Goal: Task Accomplishment & Management: Manage account settings

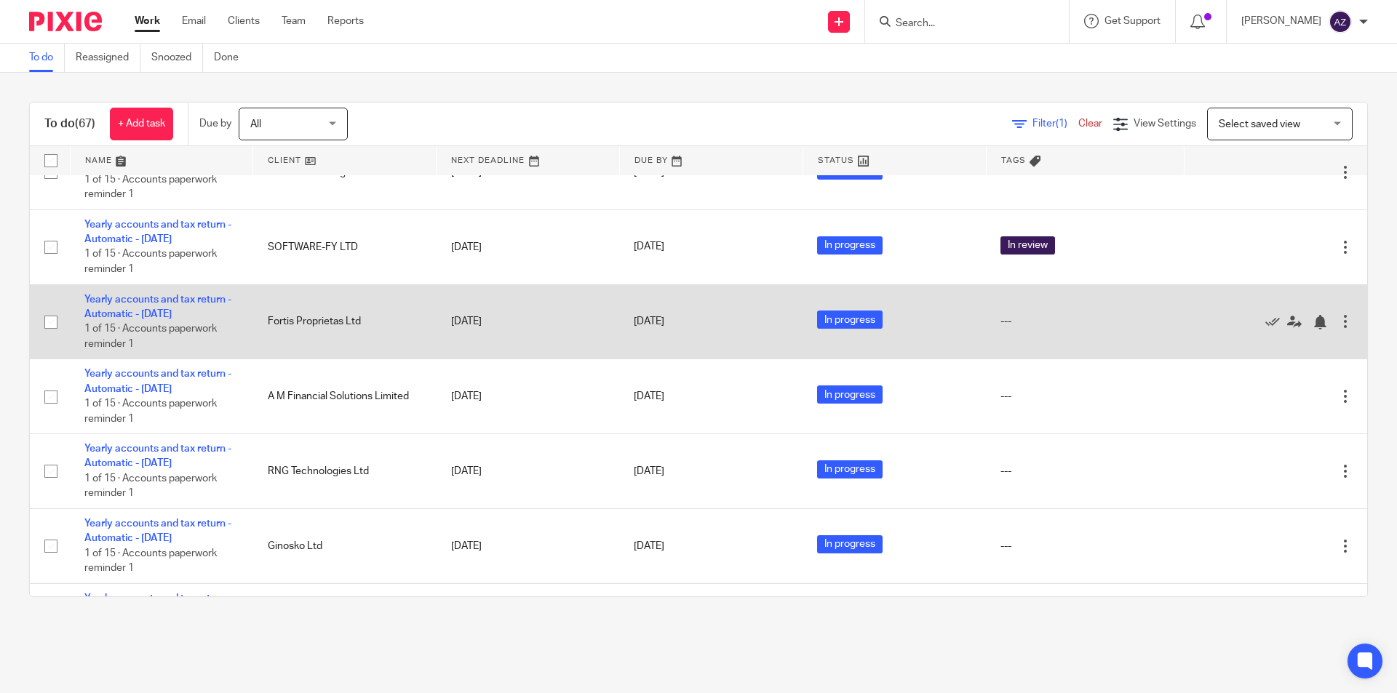
scroll to position [655, 0]
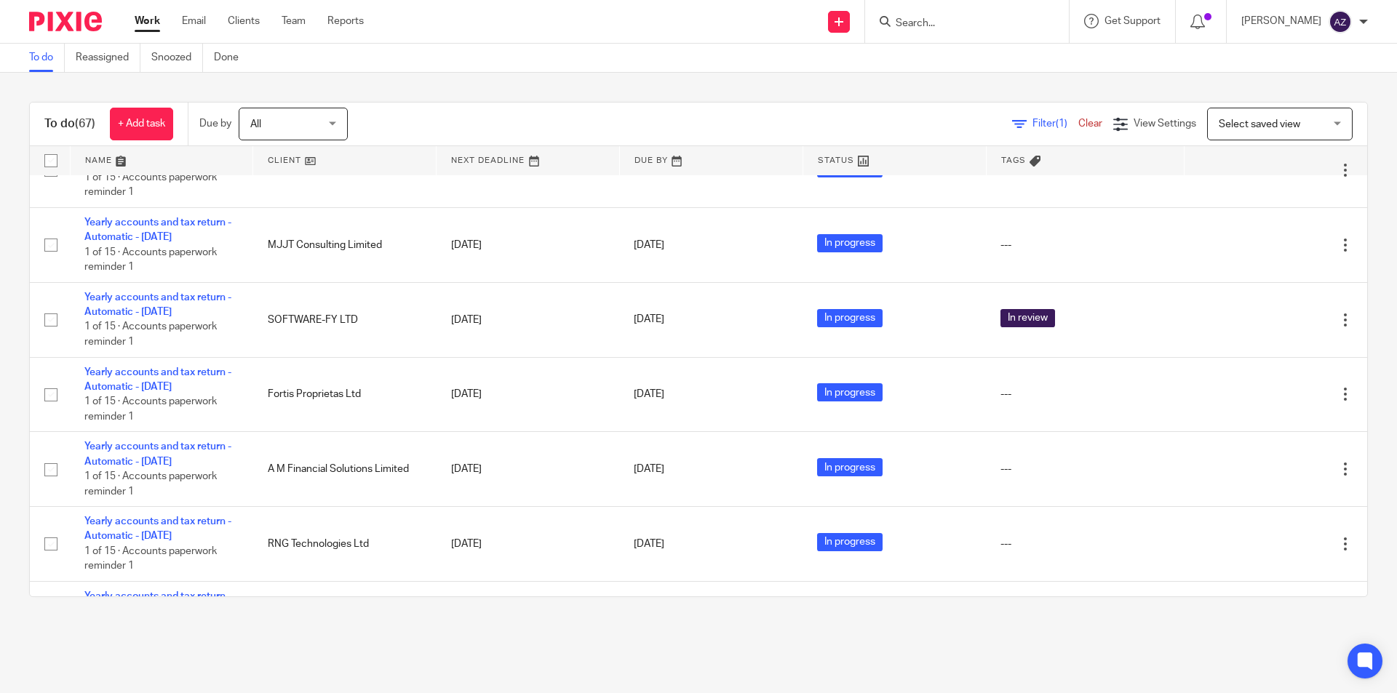
click at [670, 81] on div "To do (67) + Add task Due by All All Today Tomorrow This week Next week This mo…" at bounding box center [698, 350] width 1397 height 554
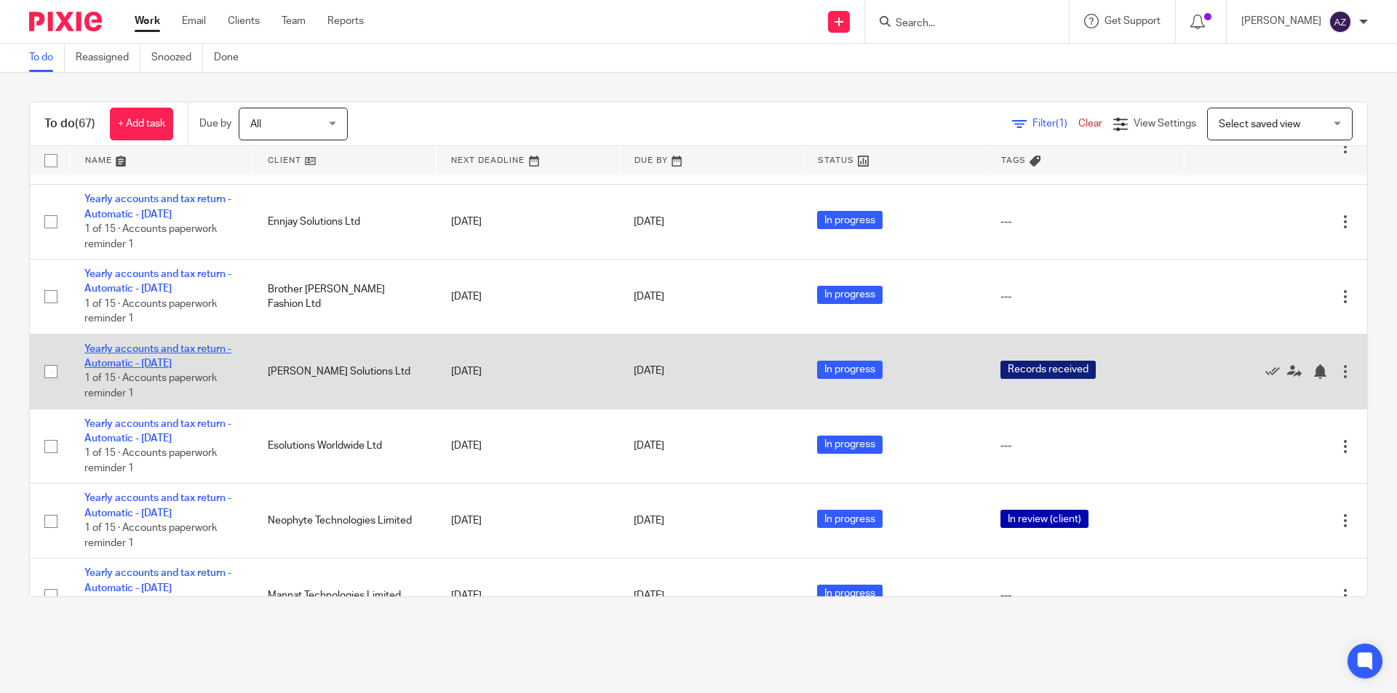
click at [151, 346] on link "Yearly accounts and tax return - Automatic - [DATE]" at bounding box center [157, 356] width 147 height 25
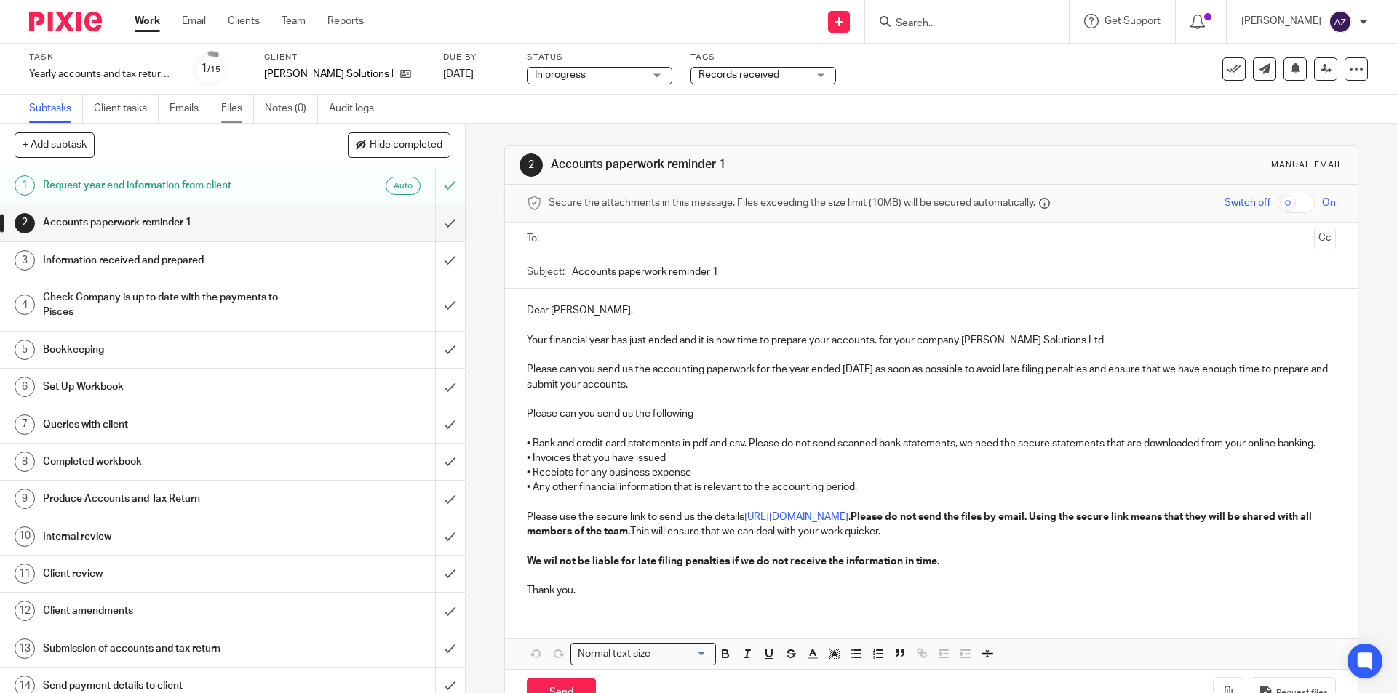
click at [233, 108] on link "Files" at bounding box center [237, 109] width 33 height 28
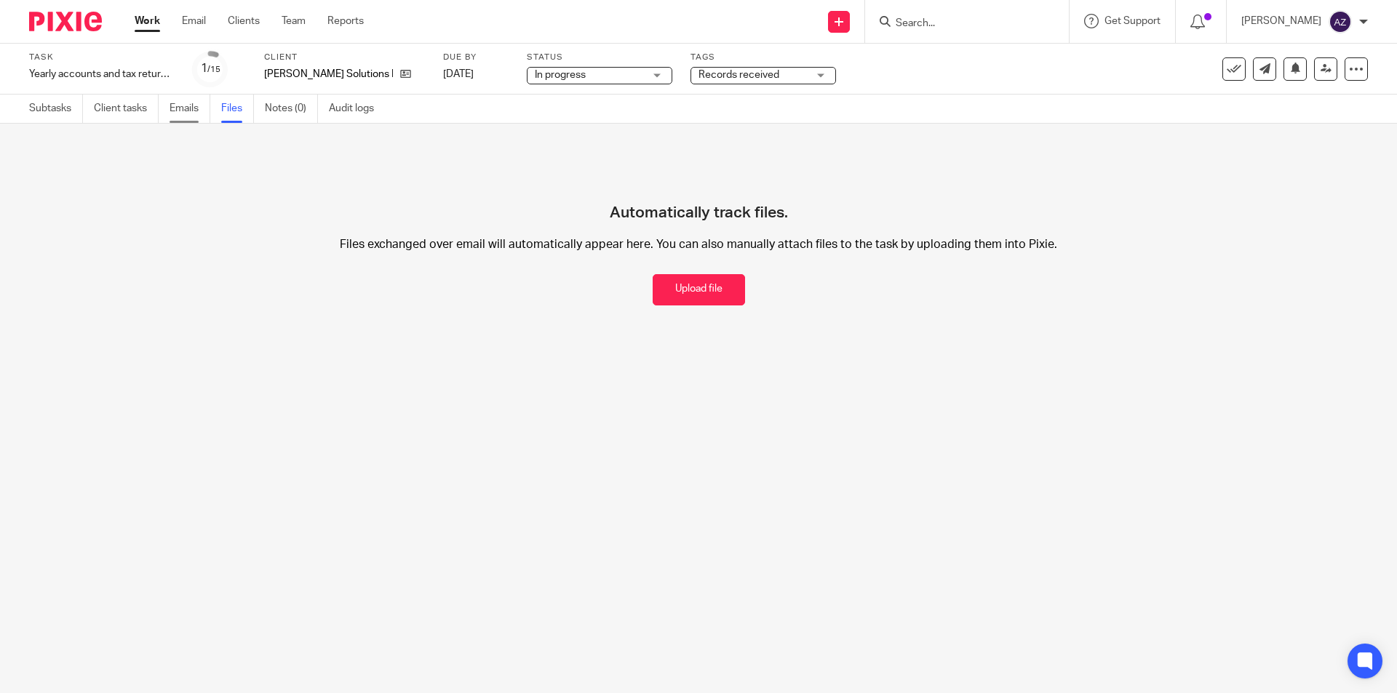
click at [183, 113] on link "Emails" at bounding box center [189, 109] width 41 height 28
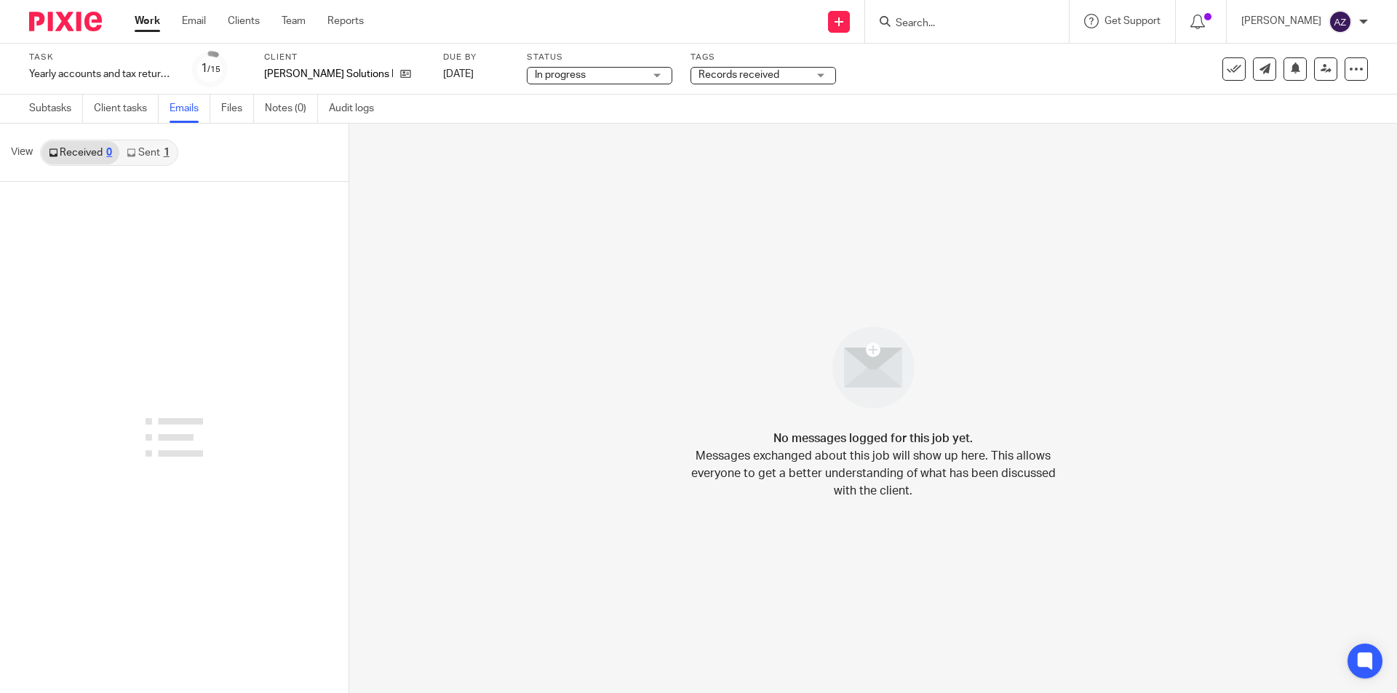
click at [142, 156] on link "Sent 1" at bounding box center [147, 152] width 57 height 23
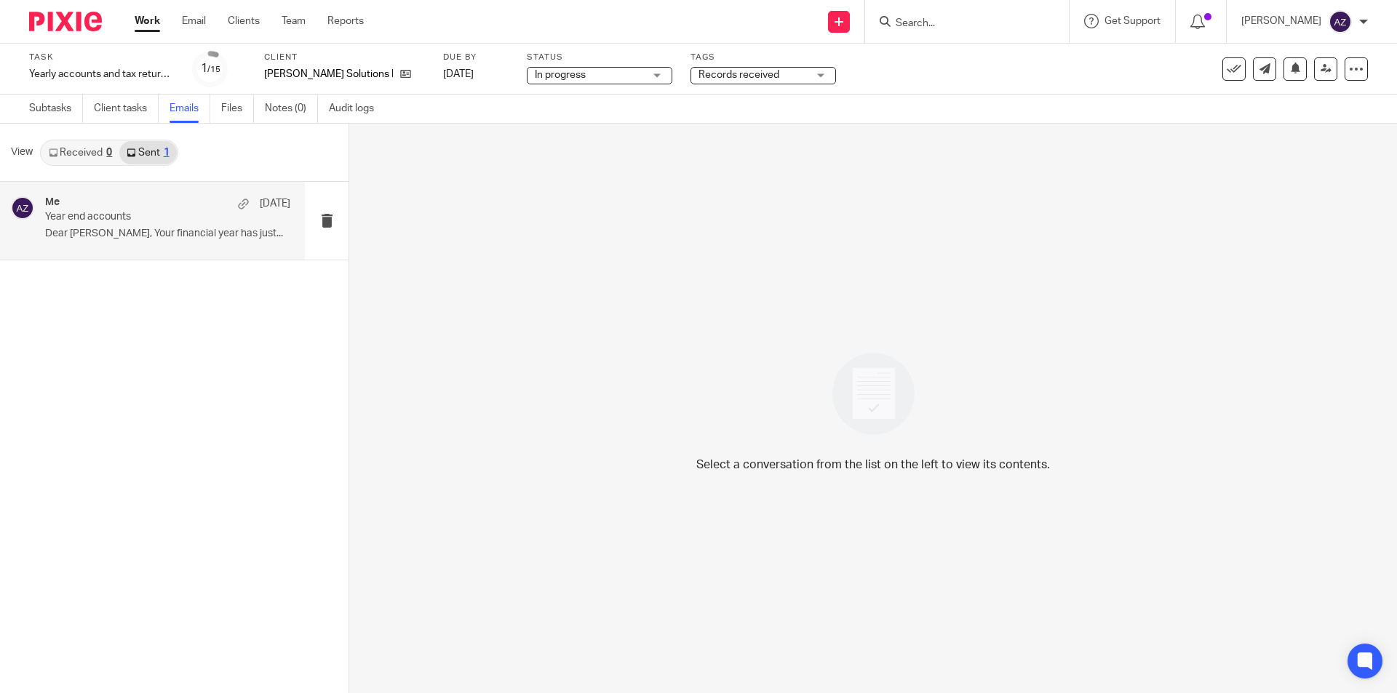
click at [176, 216] on p "Year end accounts" at bounding box center [143, 217] width 196 height 12
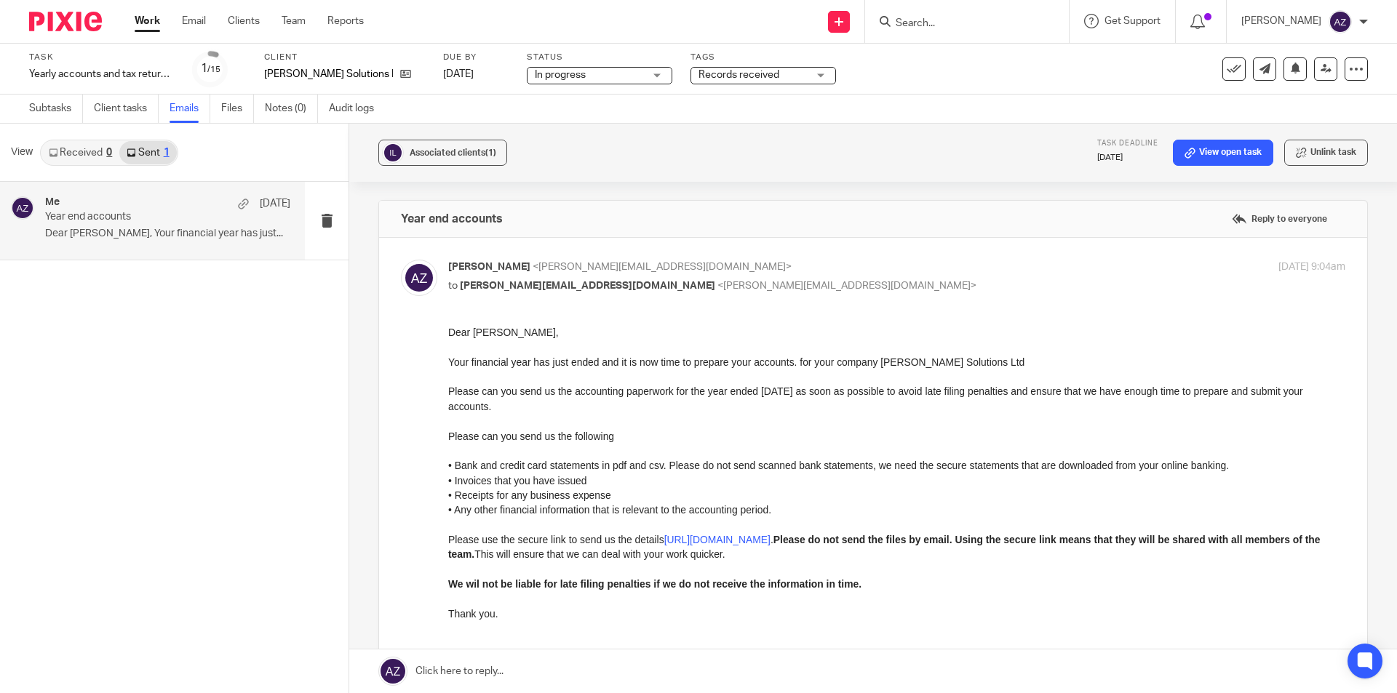
click at [58, 152] on link "Received 0" at bounding box center [80, 152] width 78 height 23
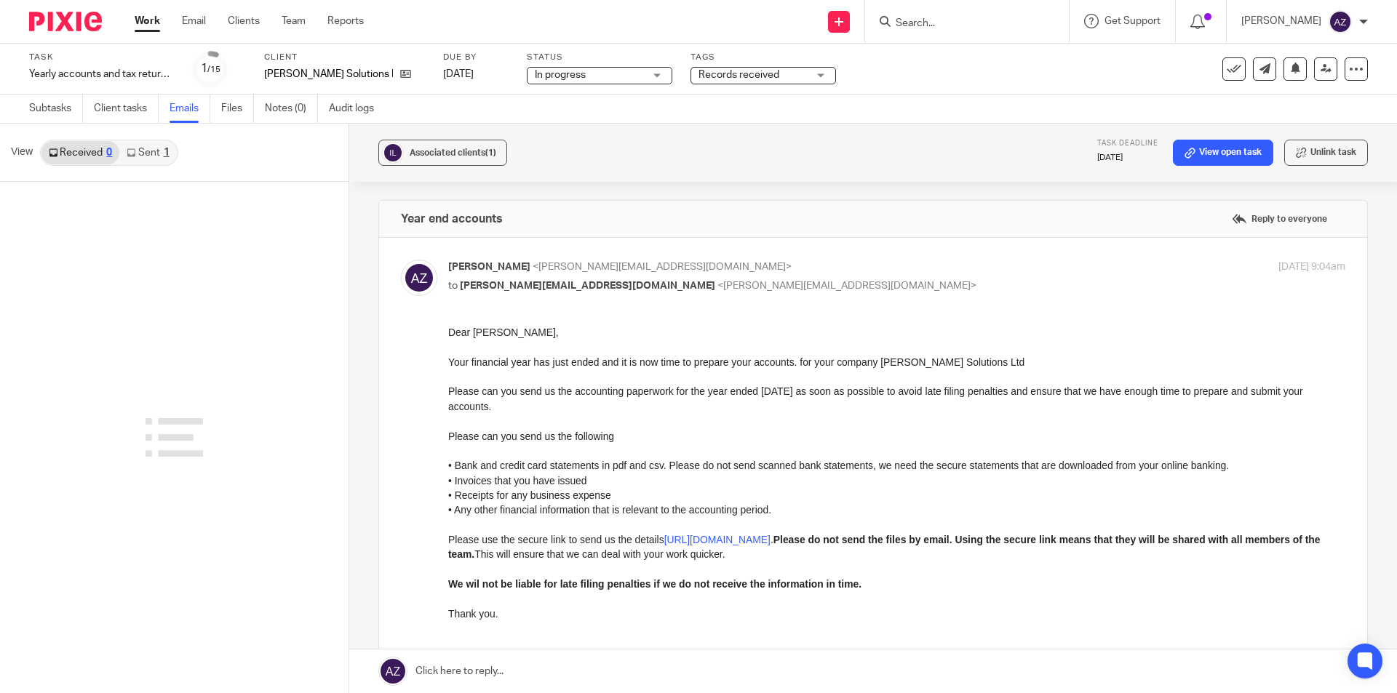
click at [210, 107] on link "Emails" at bounding box center [189, 109] width 41 height 28
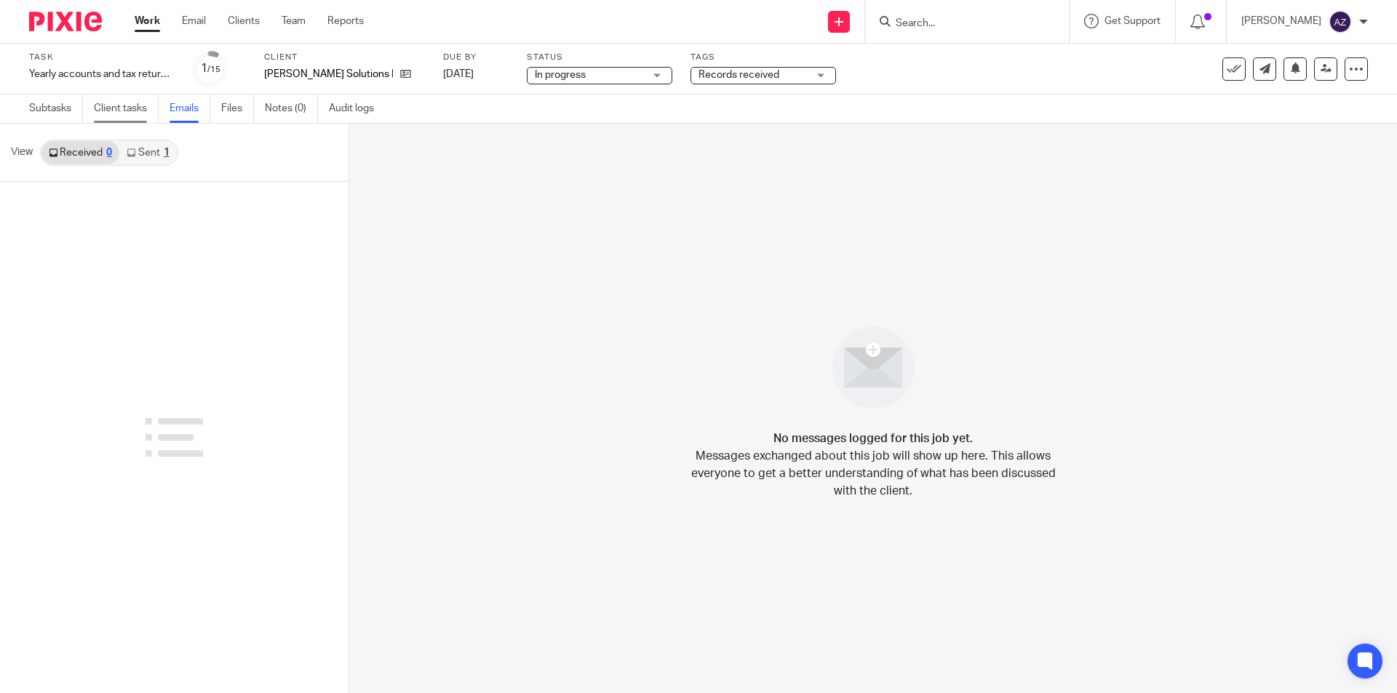
click at [136, 112] on link "Client tasks" at bounding box center [126, 109] width 65 height 28
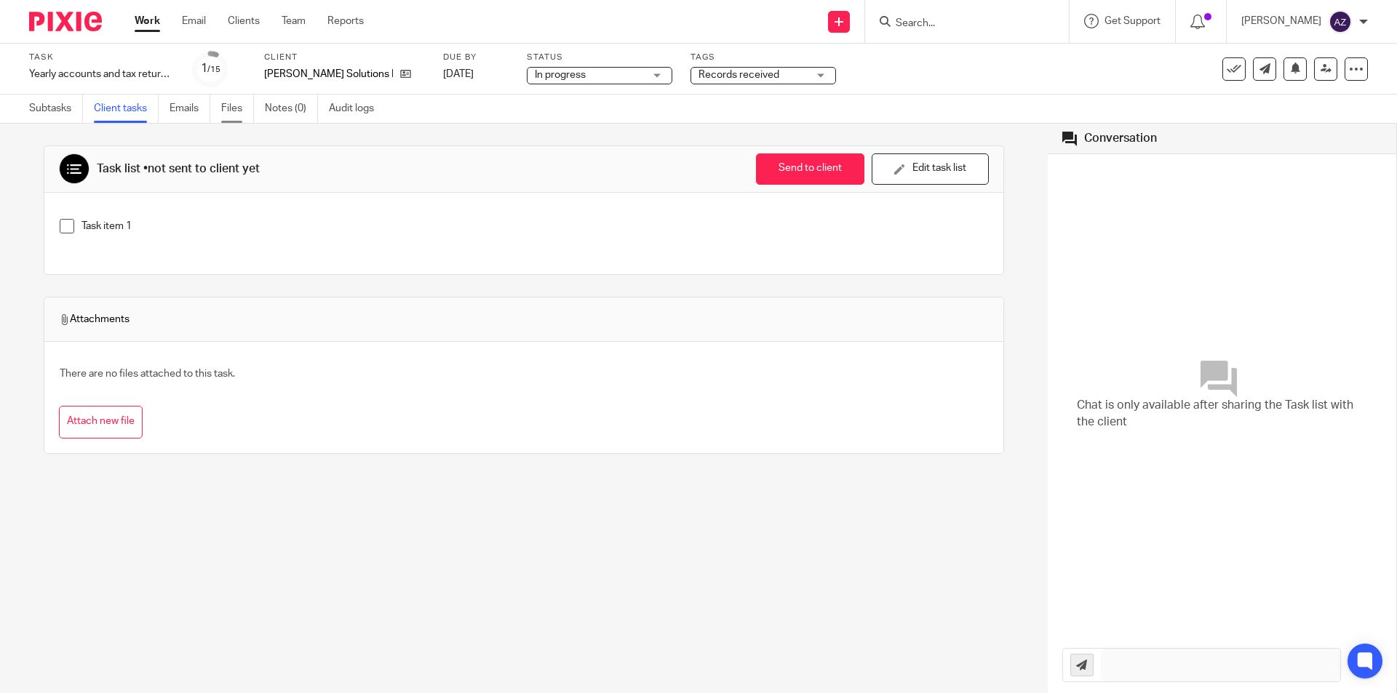
click at [223, 111] on link "Files" at bounding box center [237, 109] width 33 height 28
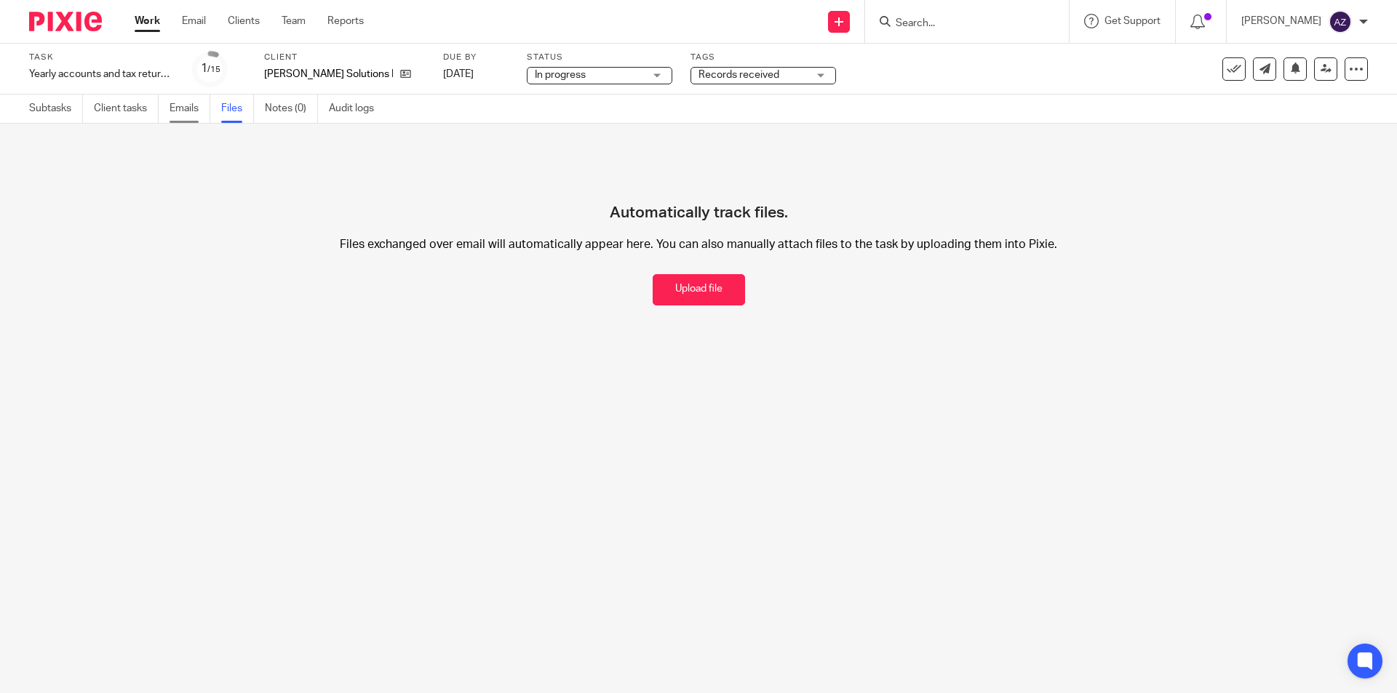
click at [183, 111] on link "Emails" at bounding box center [189, 109] width 41 height 28
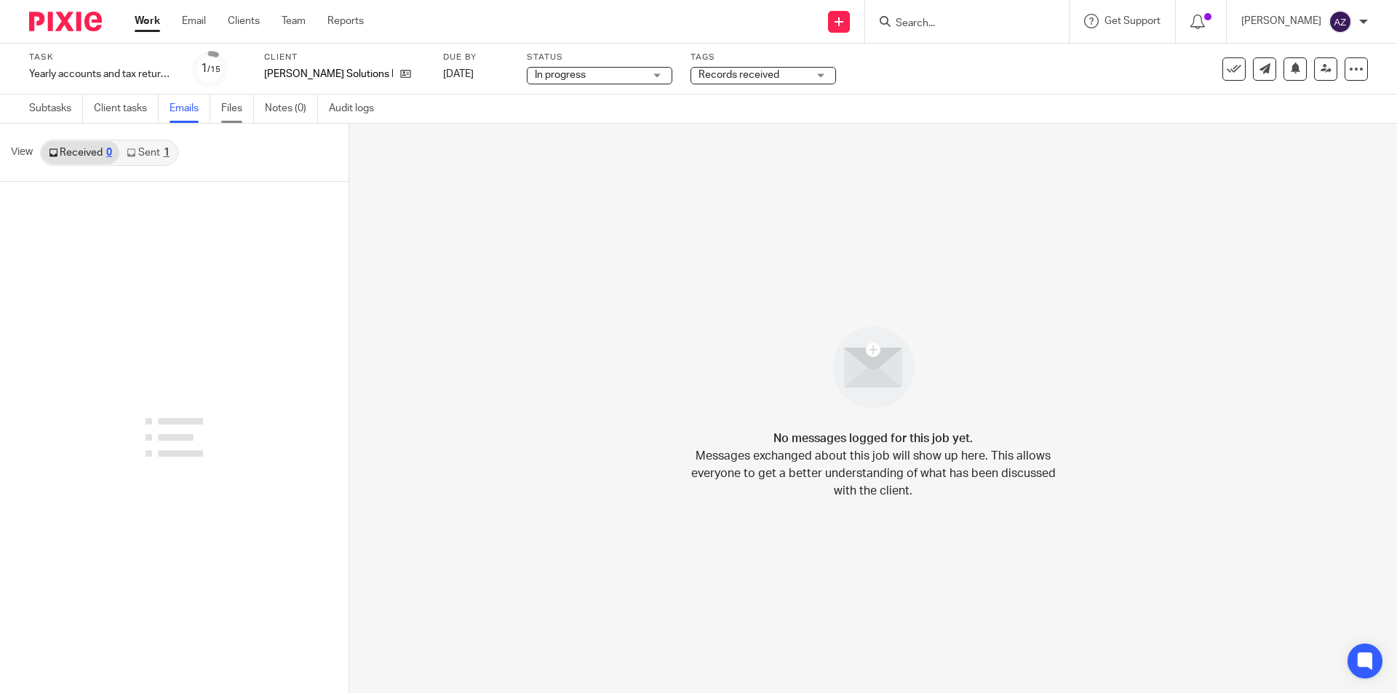
click at [232, 113] on link "Files" at bounding box center [237, 109] width 33 height 28
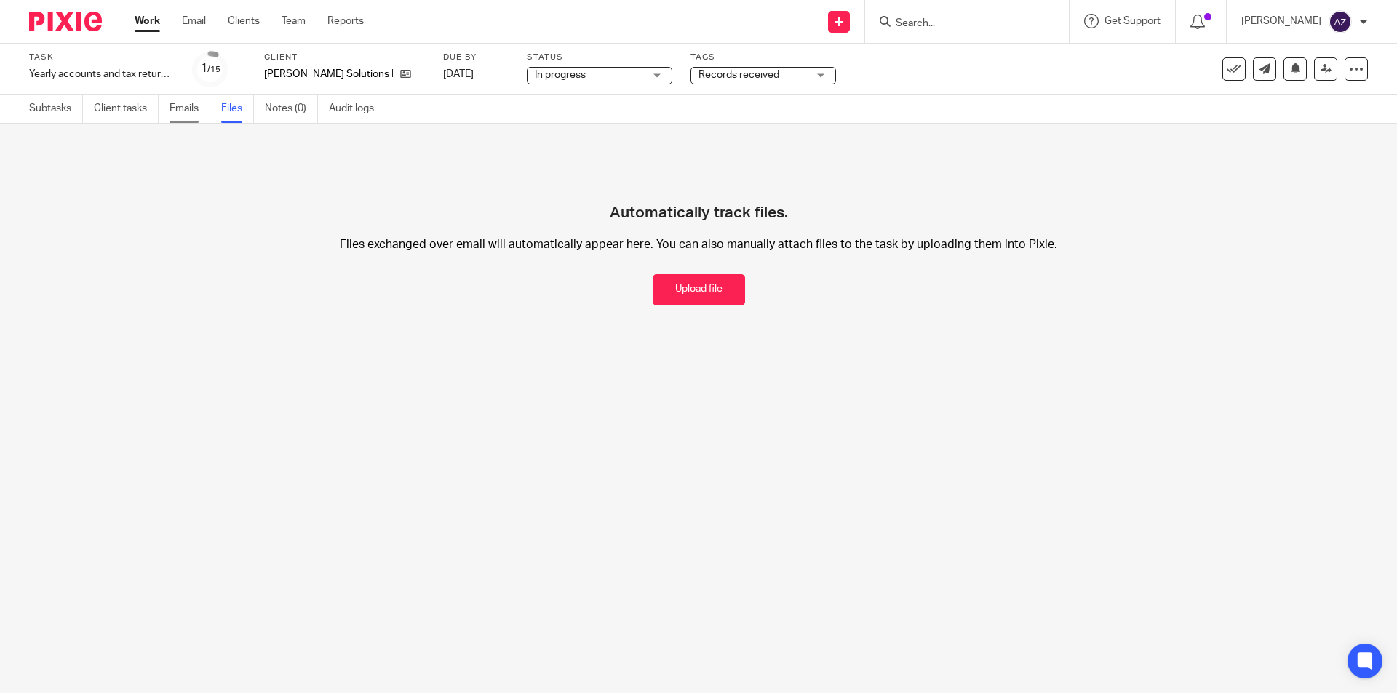
click at [185, 111] on link "Emails" at bounding box center [189, 109] width 41 height 28
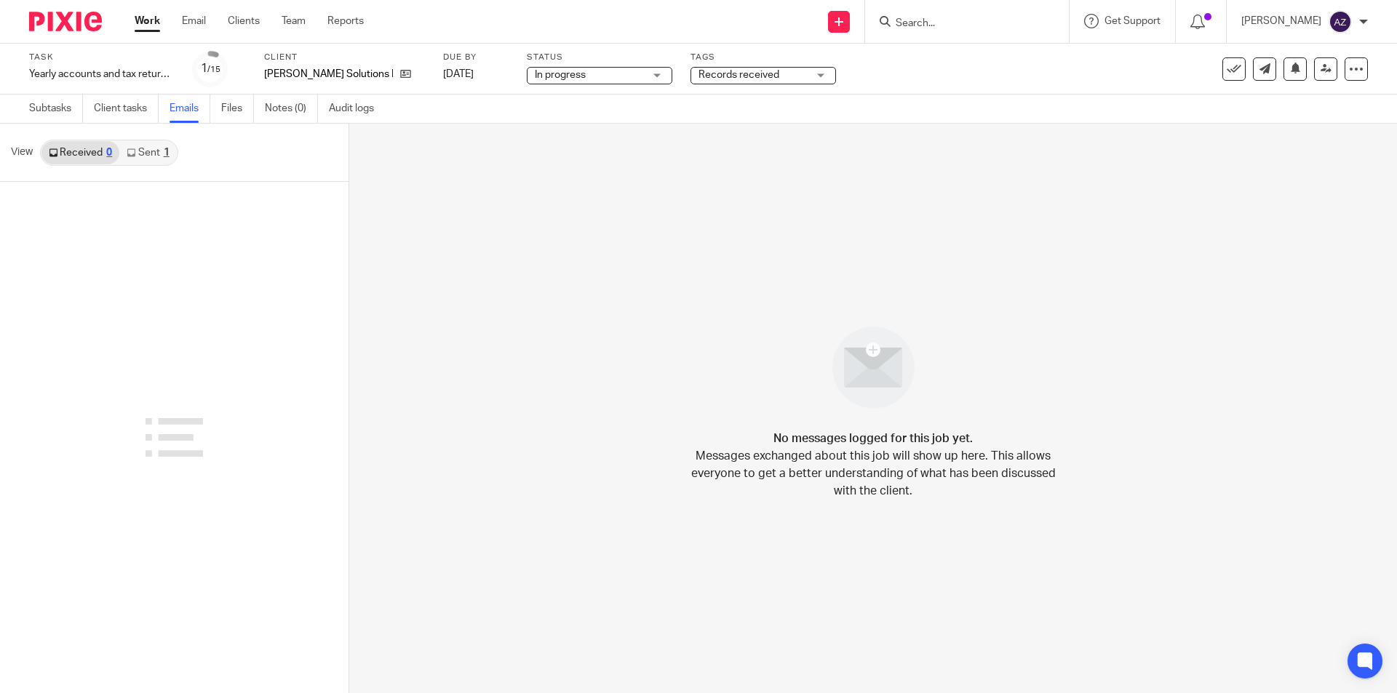
click at [143, 111] on link "Client tasks" at bounding box center [126, 109] width 65 height 28
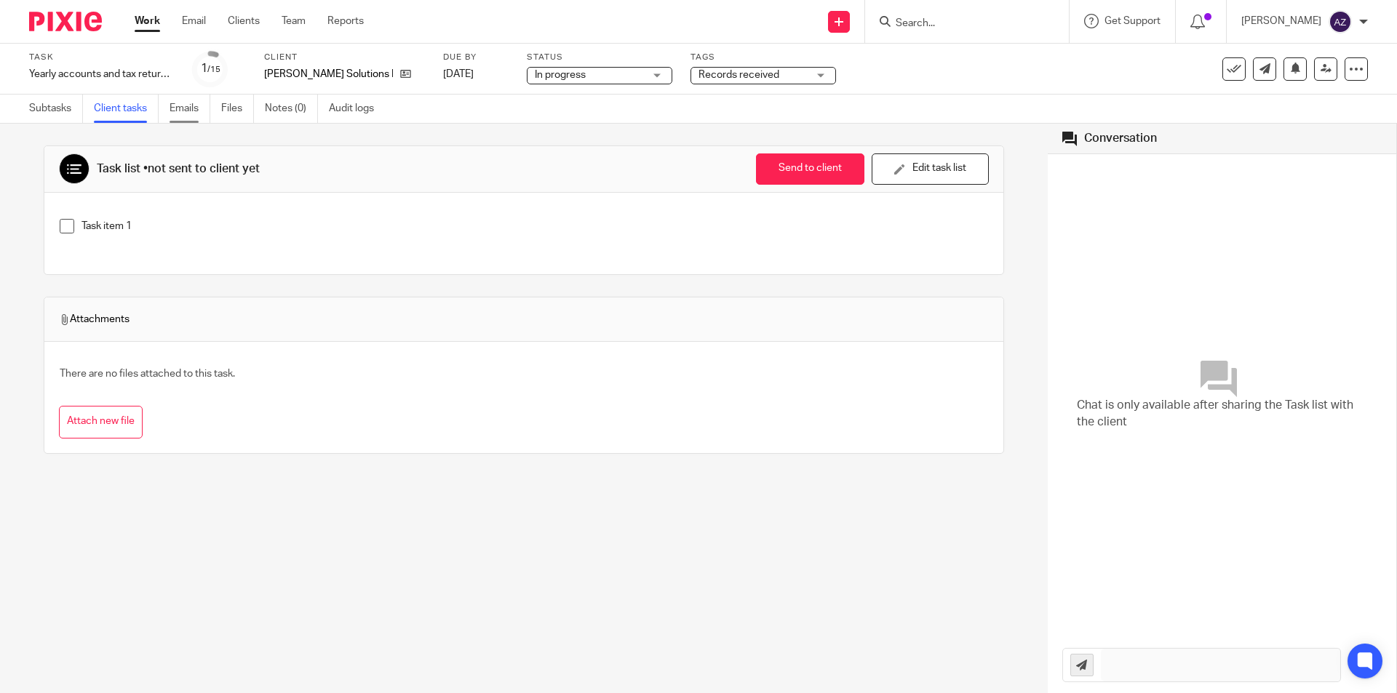
click at [183, 111] on link "Emails" at bounding box center [189, 109] width 41 height 28
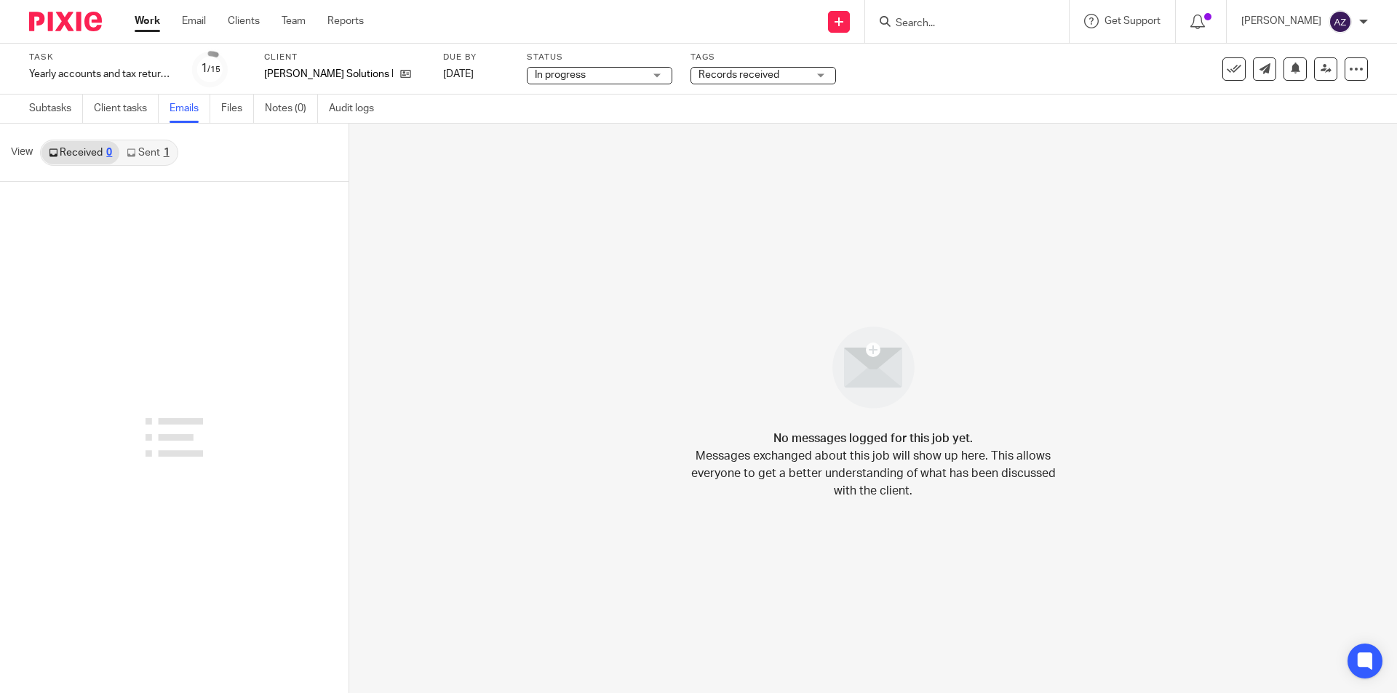
click at [161, 148] on link "Sent 1" at bounding box center [147, 152] width 57 height 23
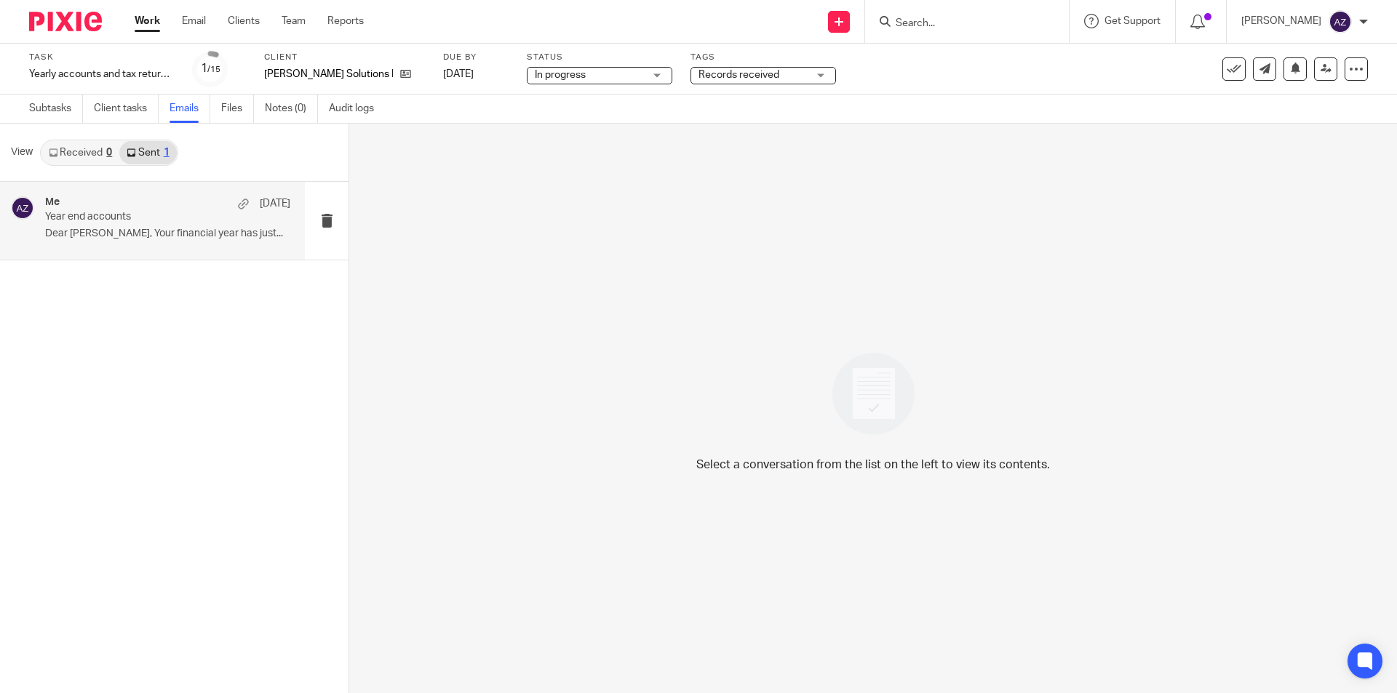
click at [153, 209] on div "Me 1 Apr" at bounding box center [167, 203] width 245 height 15
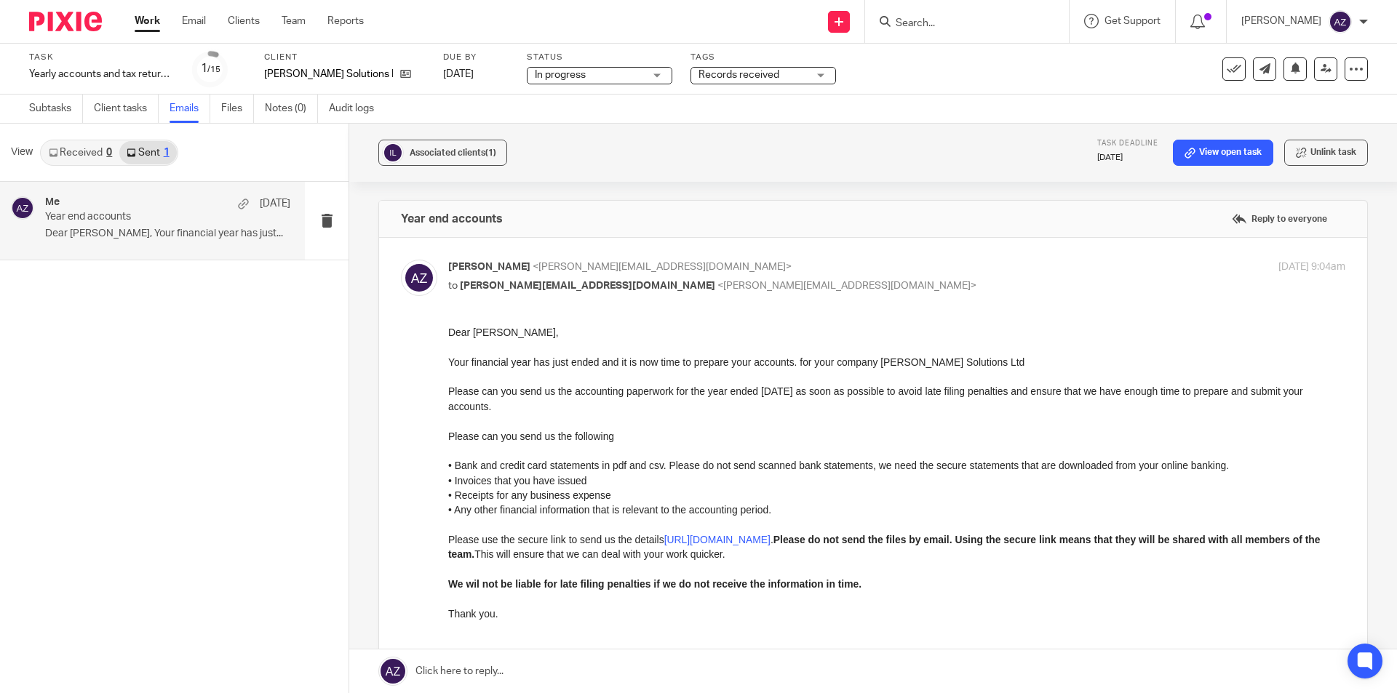
click at [171, 370] on div "Me 1 Apr Year end accounts Dear Immanuel, Your financial year has just... Opps,…" at bounding box center [174, 437] width 348 height 511
click at [60, 152] on link "Received 0" at bounding box center [80, 152] width 78 height 23
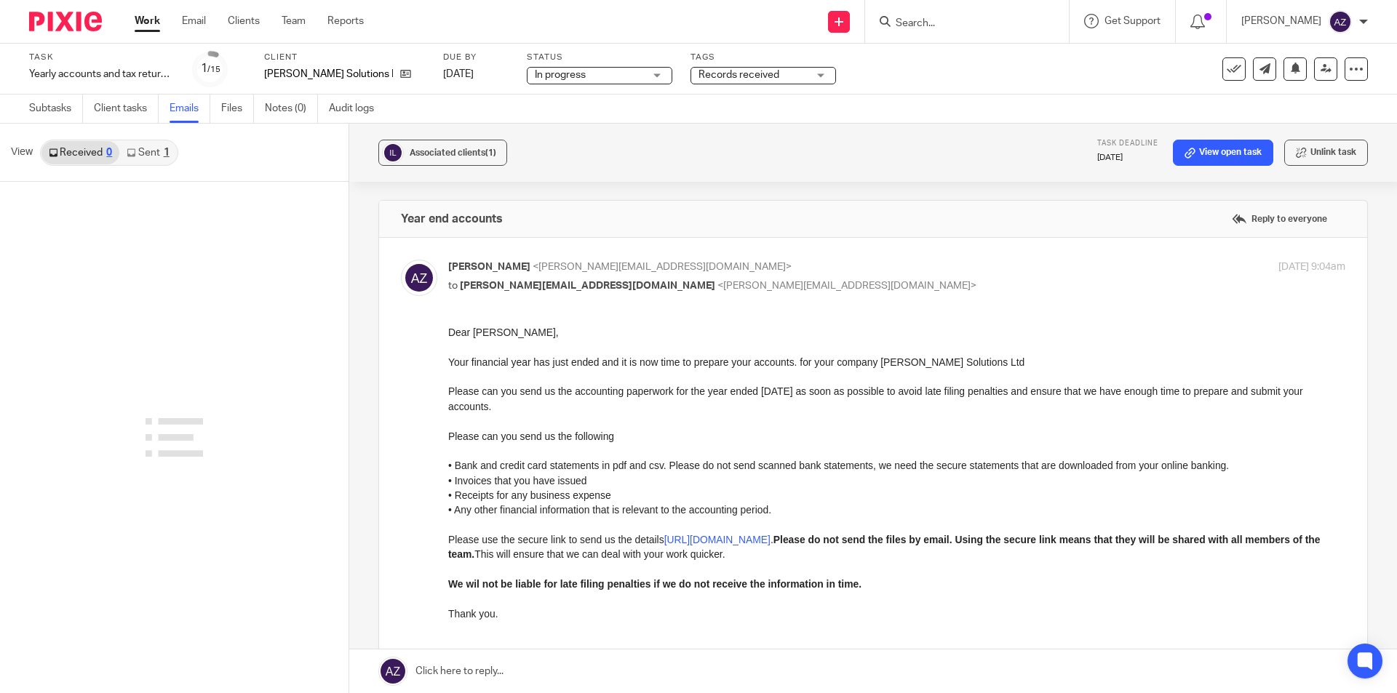
click at [151, 154] on link "Sent 1" at bounding box center [147, 152] width 57 height 23
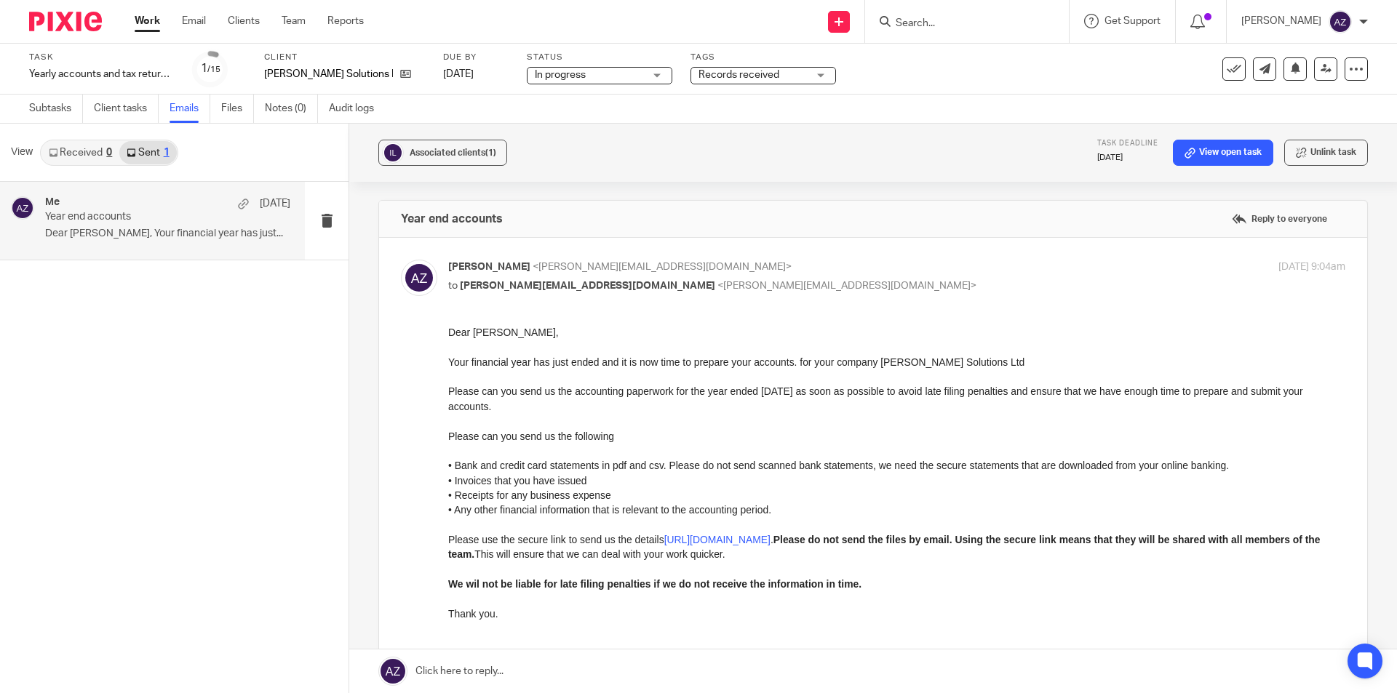
click at [95, 156] on link "Received 0" at bounding box center [80, 152] width 78 height 23
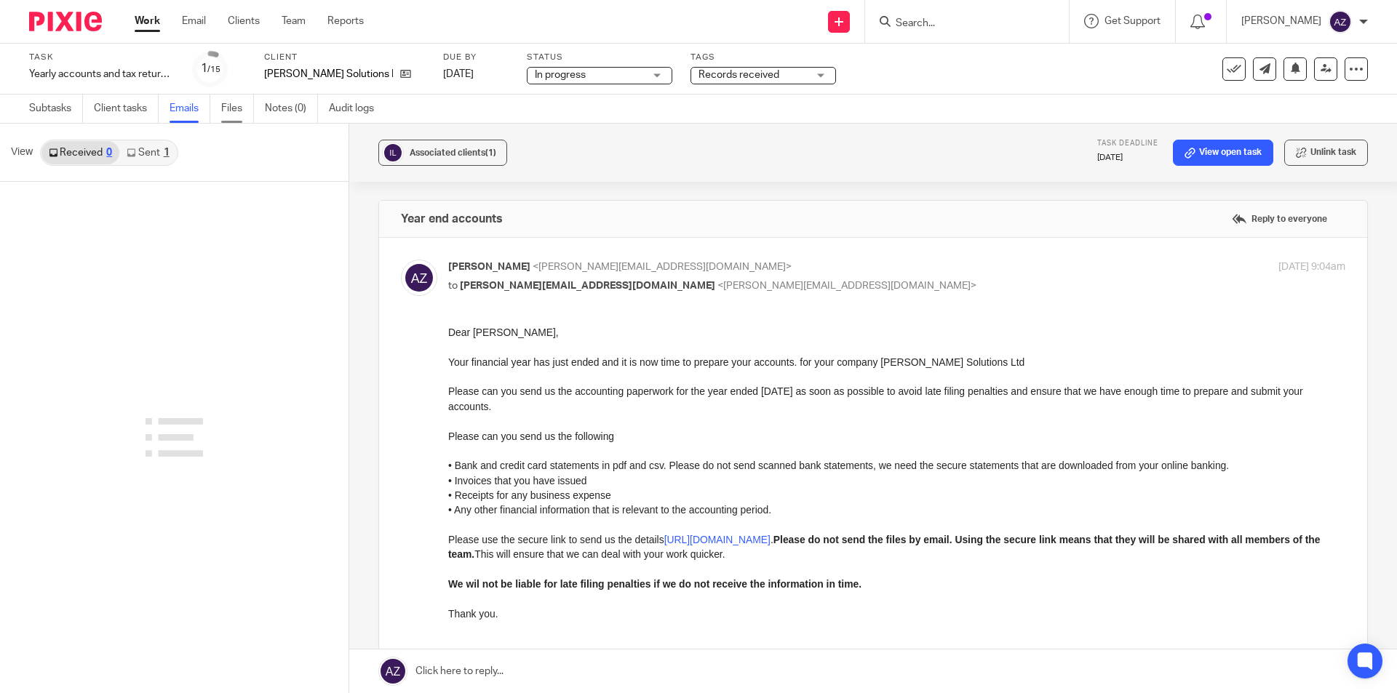
click at [239, 104] on link "Files" at bounding box center [237, 109] width 33 height 28
